Goal: Find specific page/section: Find specific page/section

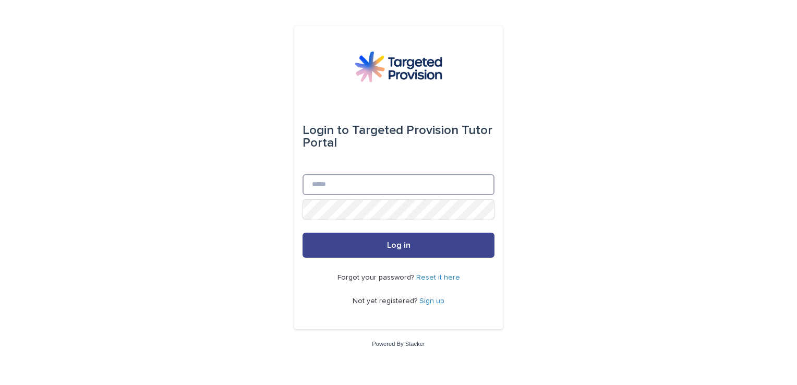
type input "**********"
click at [355, 241] on button "Log in" at bounding box center [399, 245] width 192 height 25
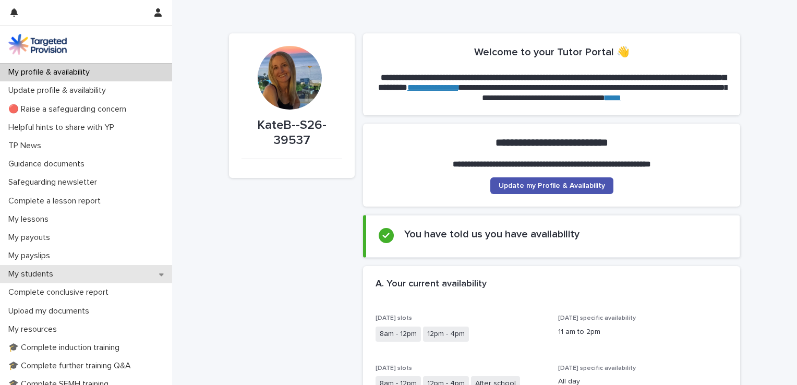
click at [29, 268] on div "My students" at bounding box center [86, 274] width 172 height 18
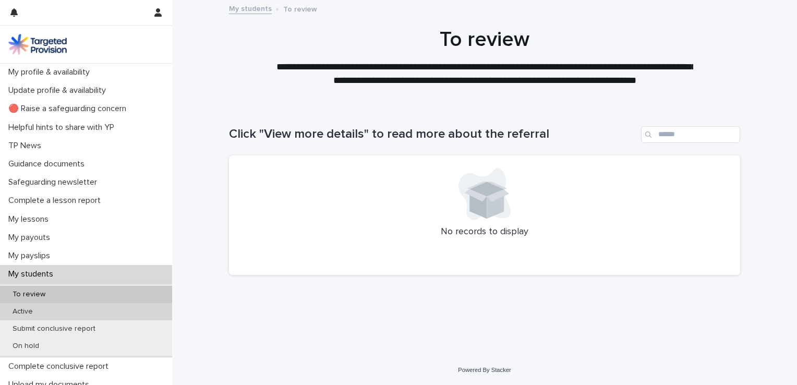
click at [31, 311] on p "Active" at bounding box center [22, 311] width 37 height 9
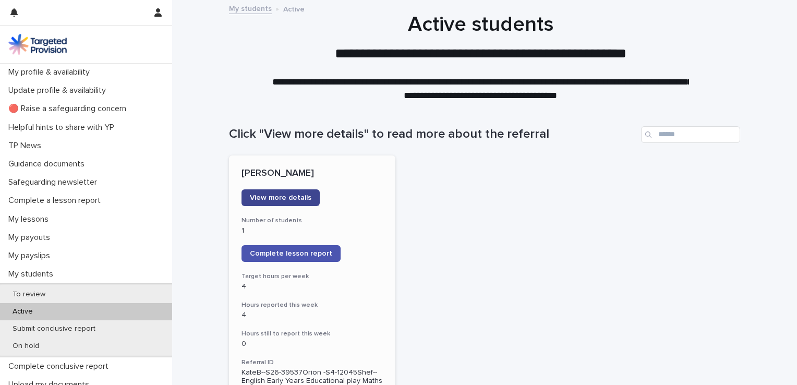
click at [281, 200] on span "View more details" at bounding box center [281, 197] width 62 height 7
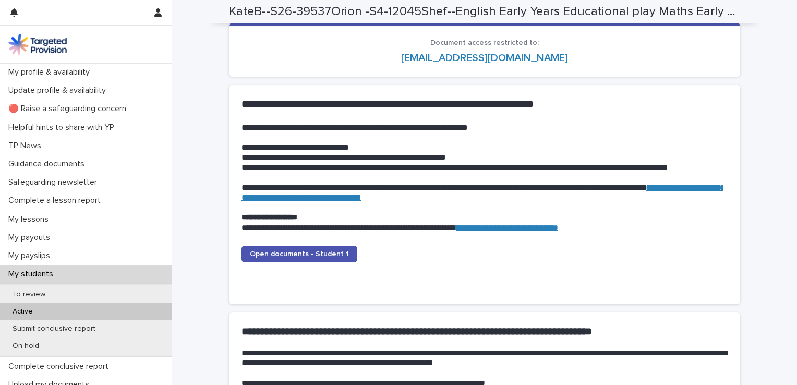
scroll to position [981, 0]
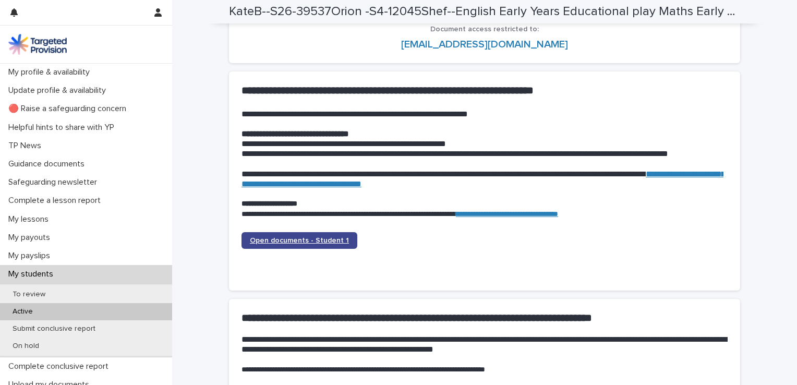
click at [327, 243] on span "Open documents - Student 1" at bounding box center [299, 240] width 99 height 7
